Goal: Navigation & Orientation: Find specific page/section

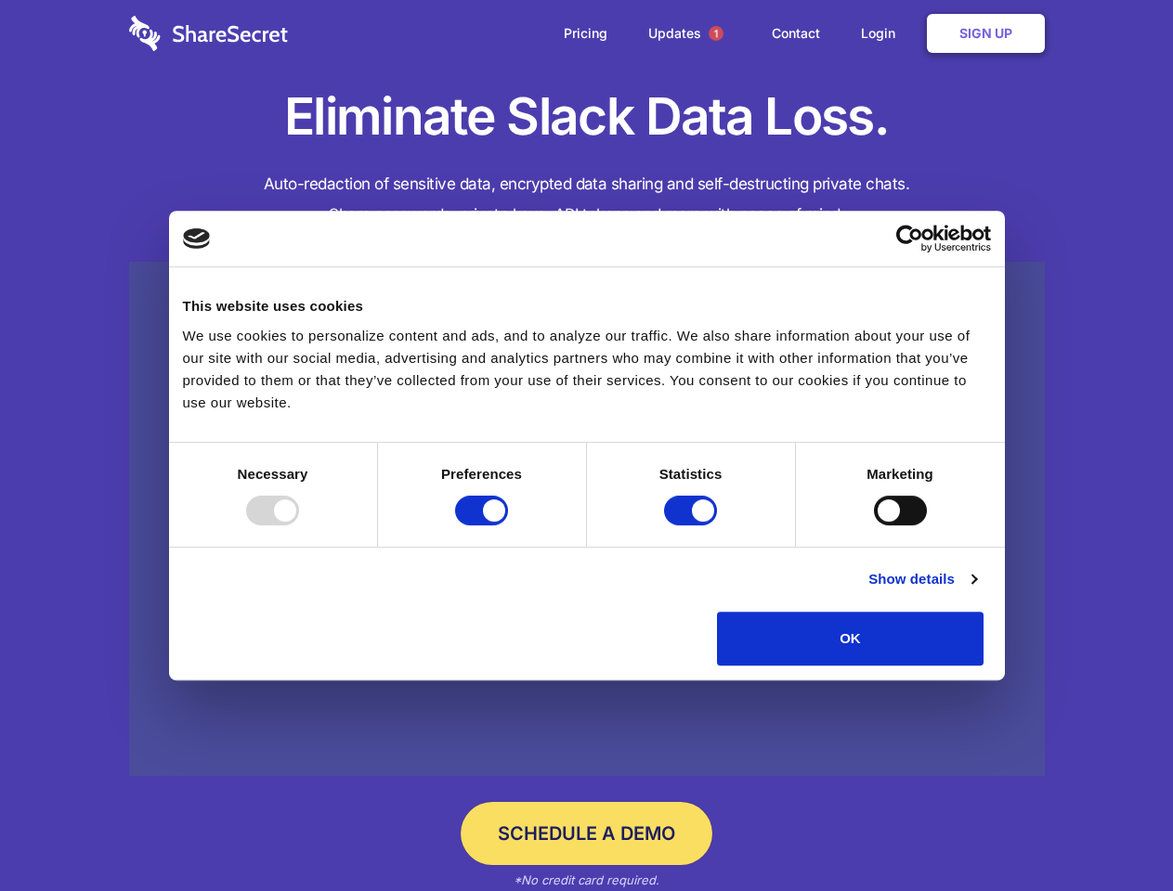
click at [299, 526] on div at bounding box center [272, 511] width 53 height 30
click at [508, 526] on input "Preferences" at bounding box center [481, 511] width 53 height 30
checkbox input "false"
click at [693, 526] on input "Statistics" at bounding box center [690, 511] width 53 height 30
checkbox input "false"
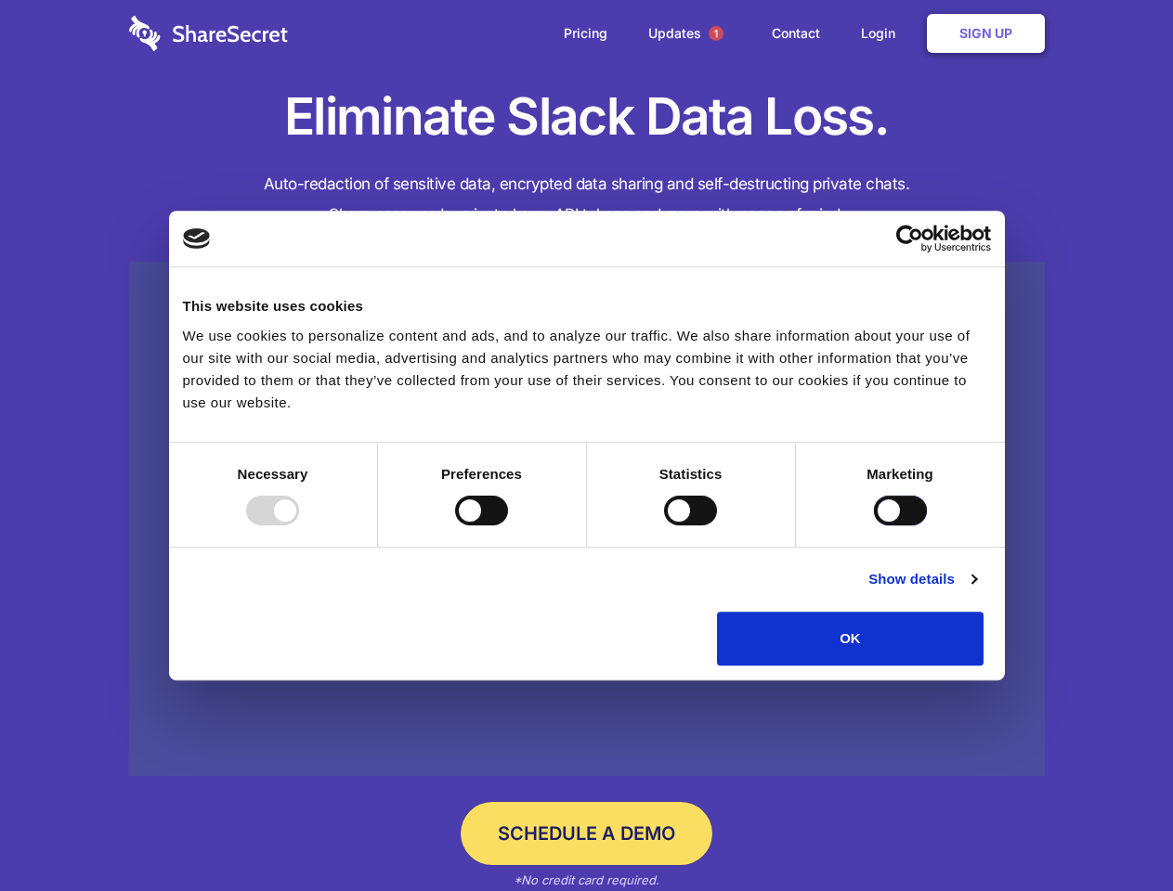
click at [874, 526] on input "Marketing" at bounding box center [900, 511] width 53 height 30
checkbox input "true"
click at [976, 591] on link "Show details" at bounding box center [922, 579] width 108 height 22
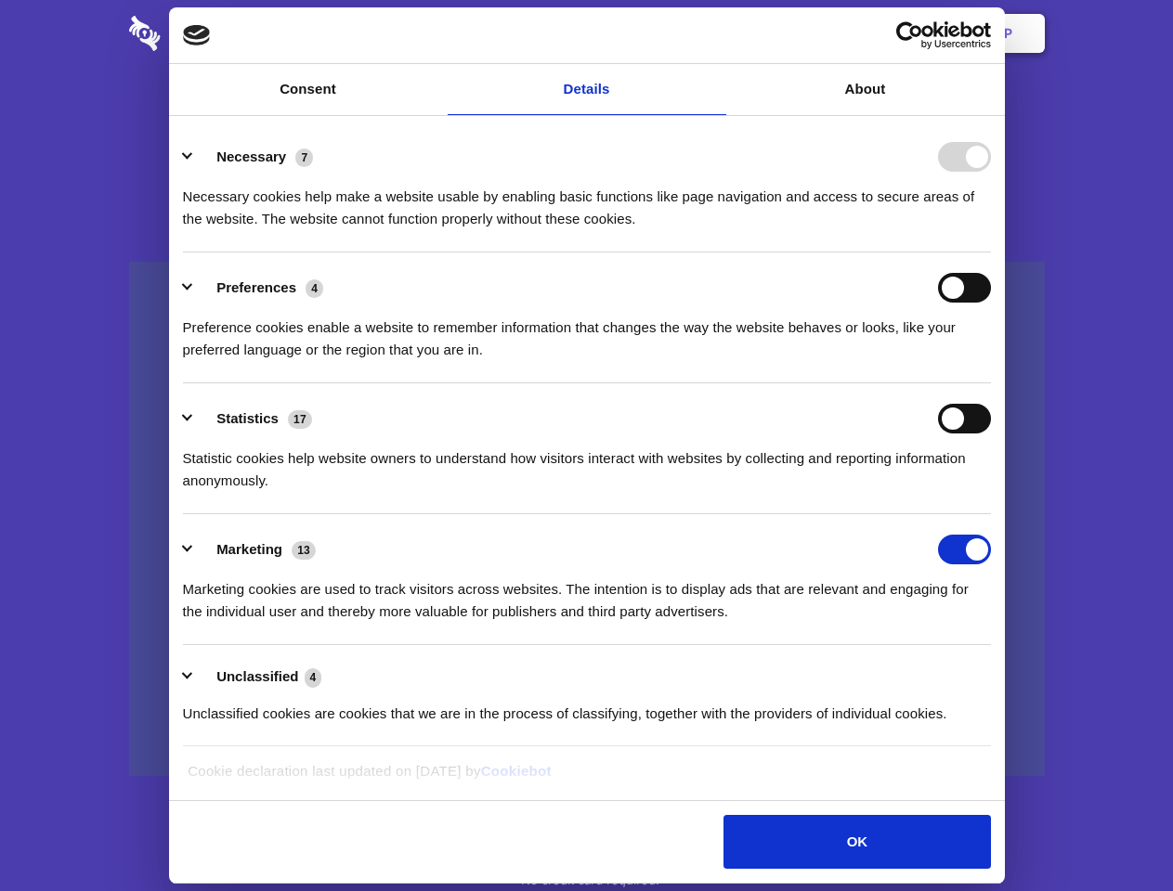
click at [991, 253] on li "Necessary 7 Necessary cookies help make a website usable by enabling basic func…" at bounding box center [587, 187] width 808 height 131
click at [715, 33] on span "1" at bounding box center [716, 33] width 15 height 15
